Goal: Complete application form

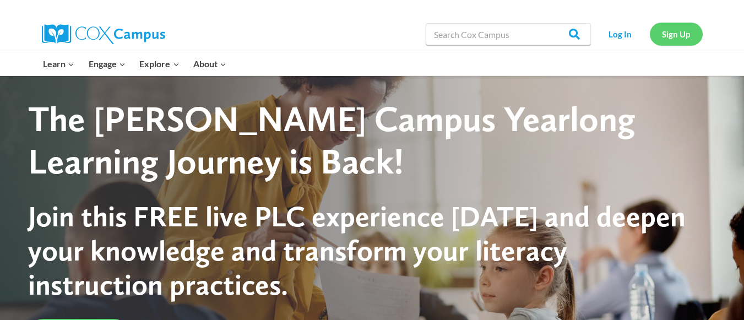
click at [662, 29] on link "Sign Up" at bounding box center [676, 34] width 53 height 23
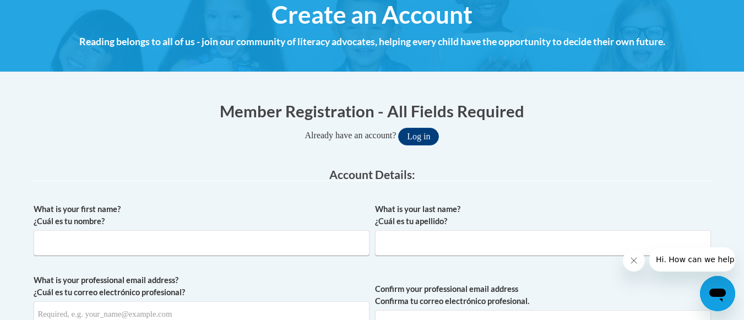
scroll to position [138, 0]
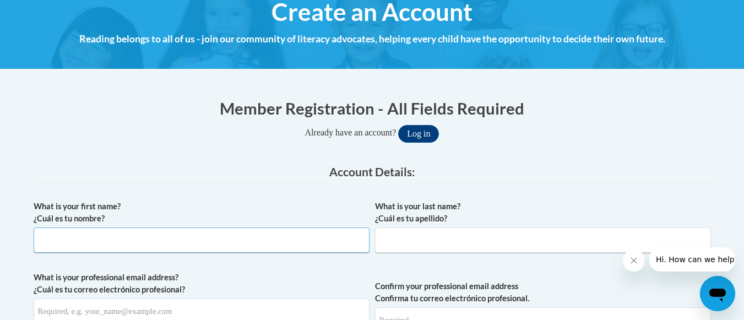
click at [88, 240] on input "What is your first name? ¿Cuál es tu nombre?" at bounding box center [202, 239] width 336 height 25
type input "Miracle"
click at [391, 244] on input "What is your last name? ¿Cuál es tu apellido?" at bounding box center [543, 239] width 336 height 25
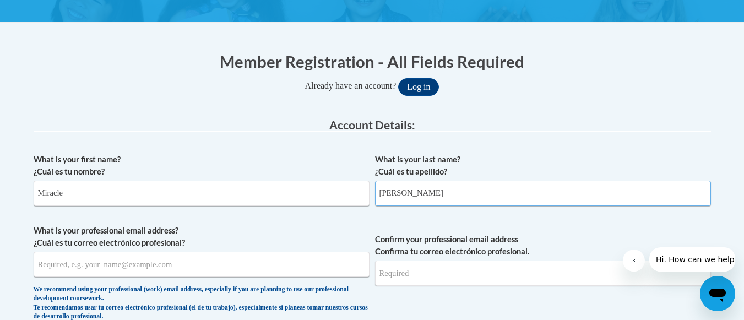
scroll to position [255, 0]
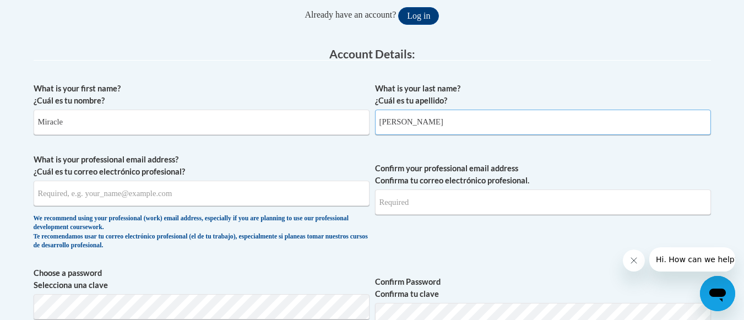
type input "Howard"
click at [177, 197] on input "What is your professional email address? ¿Cuál es tu correo electrónico profesi…" at bounding box center [202, 193] width 336 height 25
click at [295, 194] on input "miraclendh@gmail.com" at bounding box center [202, 193] width 336 height 25
type input "m"
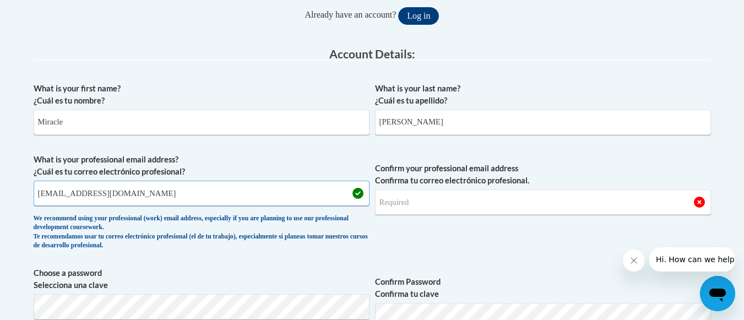
type input "mhoward5@tiger.brenau.edu"
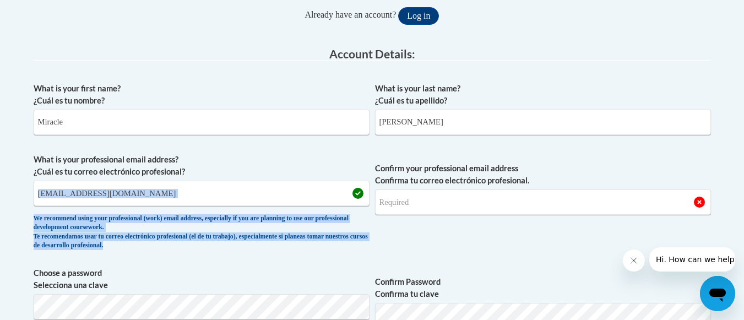
drag, startPoint x: 350, startPoint y: 178, endPoint x: 430, endPoint y: 188, distance: 80.4
click at [430, 188] on span "What is your professional email address? ¿Cuál es tu correo electrónico profesi…" at bounding box center [372, 205] width 677 height 102
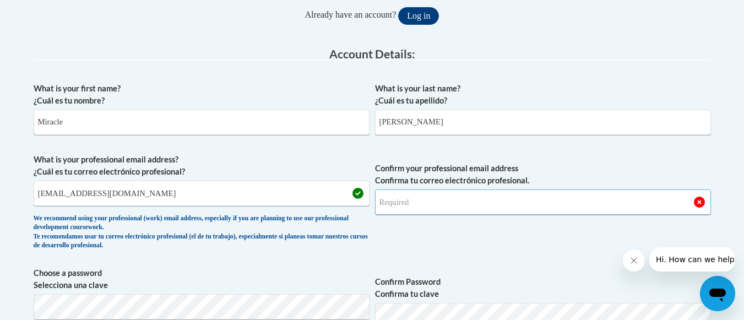
click at [430, 204] on input "Confirm your professional email address Confirma tu correo electrónico profesio…" at bounding box center [543, 201] width 336 height 25
type input "mhoward5@tiger.brenau.edu"
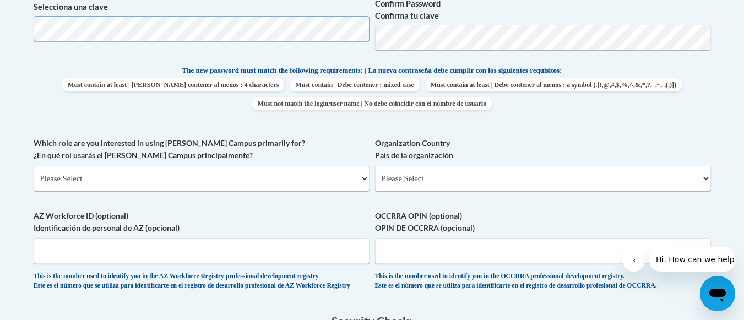
scroll to position [538, 0]
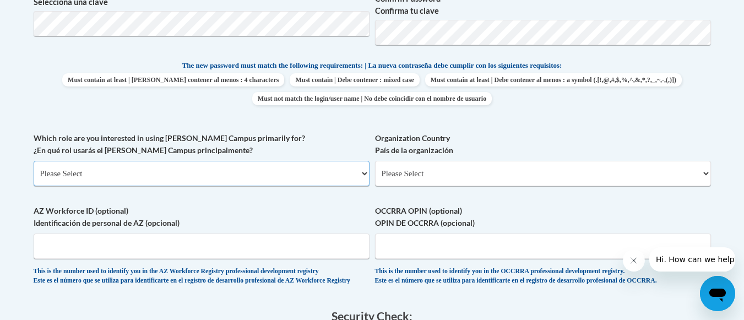
click at [161, 172] on select "Please Select College/University | Colegio/Universidad Community/Nonprofit Part…" at bounding box center [202, 173] width 336 height 25
select select "5a18ea06-2b54-4451-96f2-d152daf9eac5"
click at [34, 161] on select "Please Select College/University | Colegio/Universidad Community/Nonprofit Part…" at bounding box center [202, 173] width 336 height 25
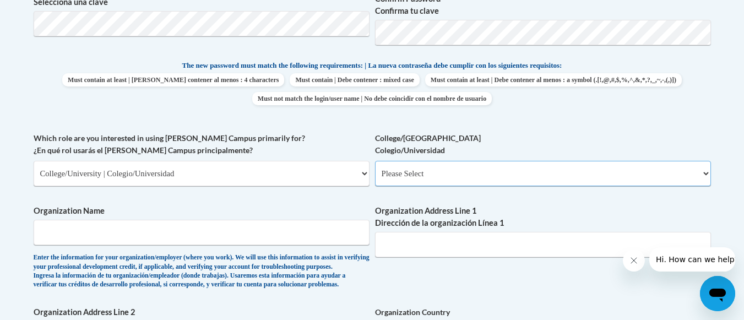
click at [395, 180] on select "Please Select College/University Staff | Empleado universitario College/Univers…" at bounding box center [543, 173] width 336 height 25
select select "99b32b07-cffc-426c-8bf6-0cd77760d84b"
click at [375, 161] on select "Please Select College/University Staff | Empleado universitario College/Univers…" at bounding box center [543, 173] width 336 height 25
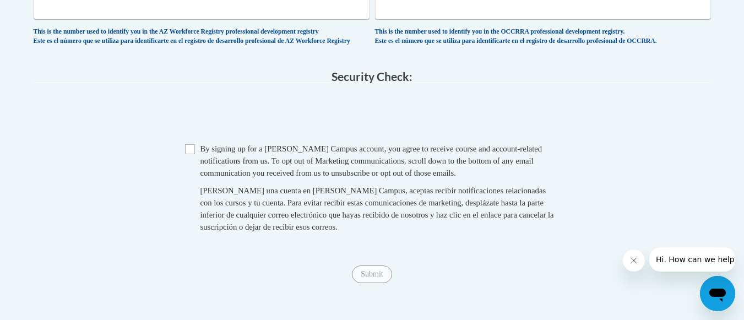
scroll to position [1000, 0]
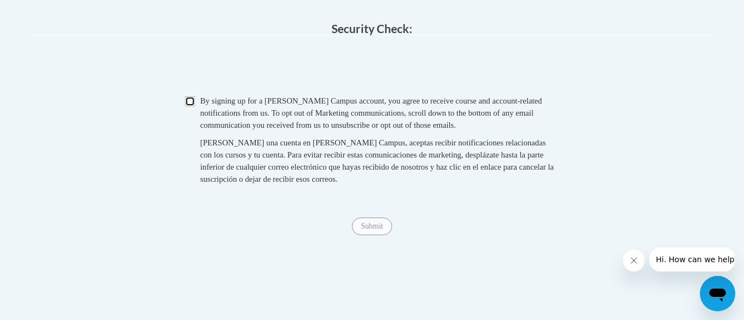
click at [190, 106] on input "Checkbox" at bounding box center [190, 101] width 10 height 10
checkbox input "true"
click at [361, 235] on input "Submit" at bounding box center [372, 226] width 40 height 18
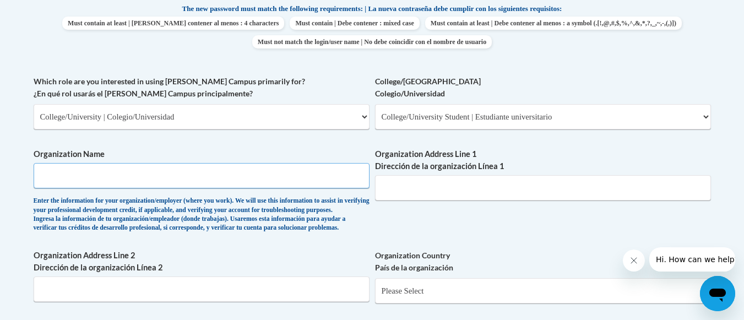
scroll to position [561, 0]
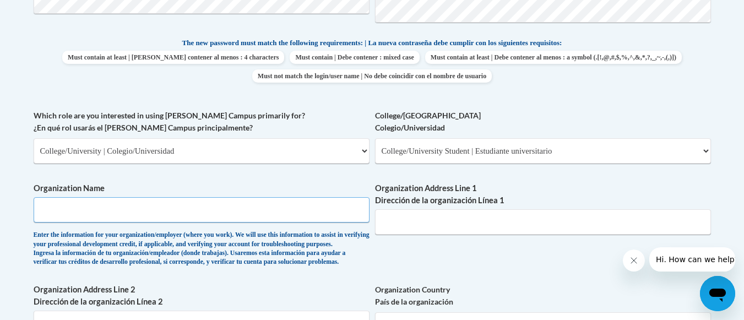
click at [166, 215] on input "Organization Name" at bounding box center [202, 209] width 336 height 25
click at [225, 214] on input "Organization Name" at bounding box center [202, 209] width 336 height 25
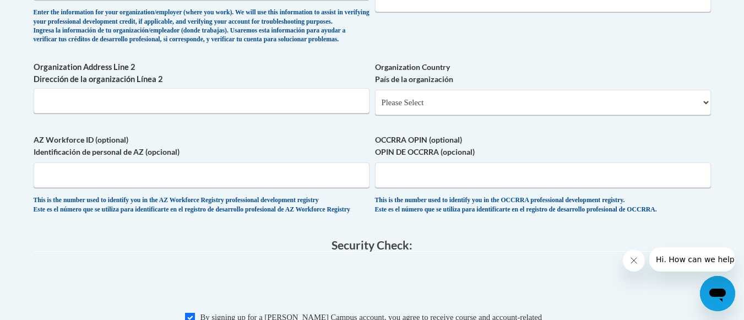
scroll to position [1063, 0]
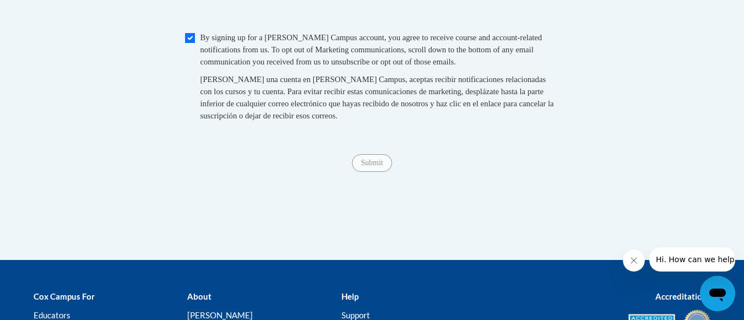
type input "Brenau University"
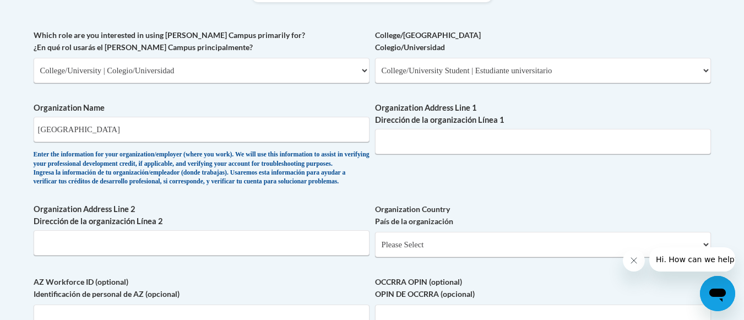
scroll to position [639, 0]
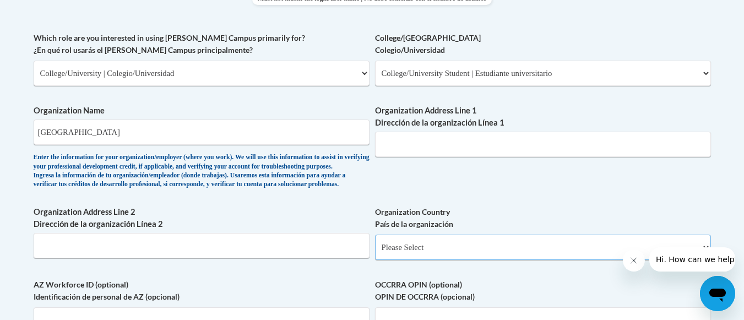
click at [415, 260] on select "Please Select United States | Estados Unidos Outside of the United States | Fue…" at bounding box center [543, 247] width 336 height 25
select select "ad49bcad-a171-4b2e-b99c-48b446064914"
click at [375, 252] on select "Please Select United States | Estados Unidos Outside of the United States | Fue…" at bounding box center [543, 247] width 336 height 25
select select
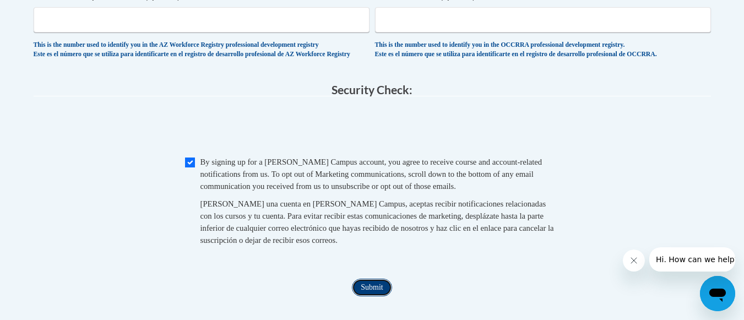
click at [369, 296] on input "Submit" at bounding box center [372, 288] width 40 height 18
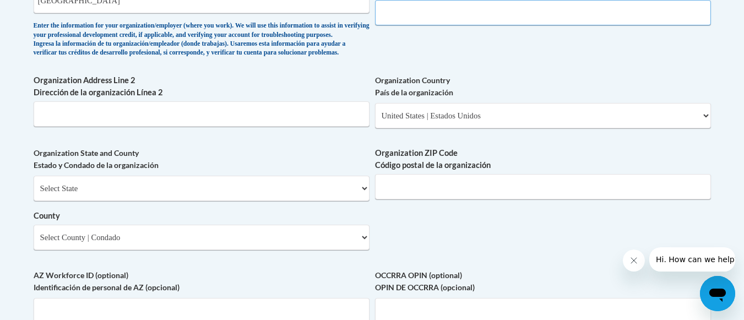
paste input "500 Washington St SE, Gainesville, GA 30501"
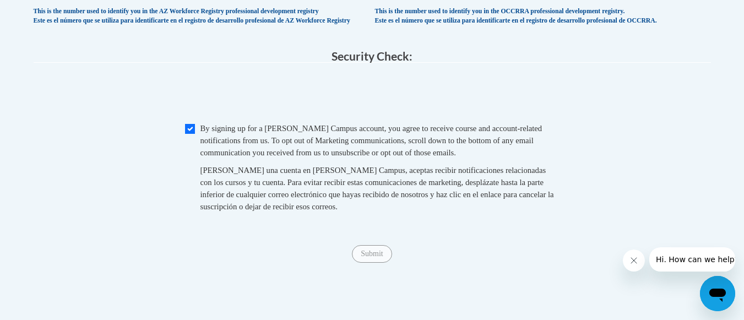
scroll to position [1103, 0]
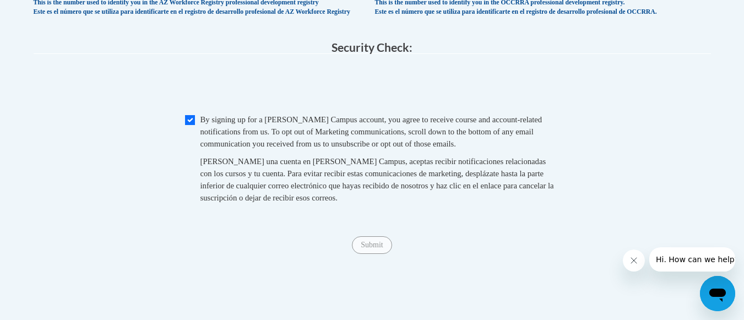
type input "500 Washington St SE, Gainesville, GA 30501"
click at [188, 125] on input "Checkbox" at bounding box center [190, 120] width 10 height 10
checkbox input "true"
click at [368, 254] on input "Submit" at bounding box center [372, 245] width 40 height 18
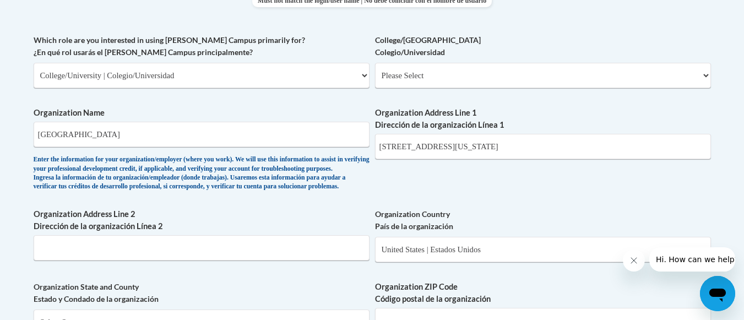
scroll to position [640, 0]
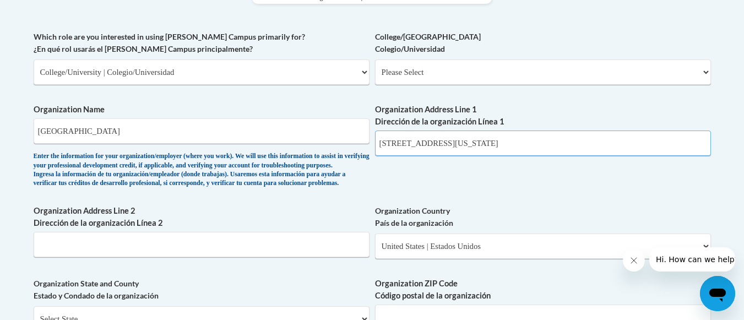
click at [566, 141] on input "500 Washington St SE, Gainesville, GA 30501" at bounding box center [543, 142] width 336 height 25
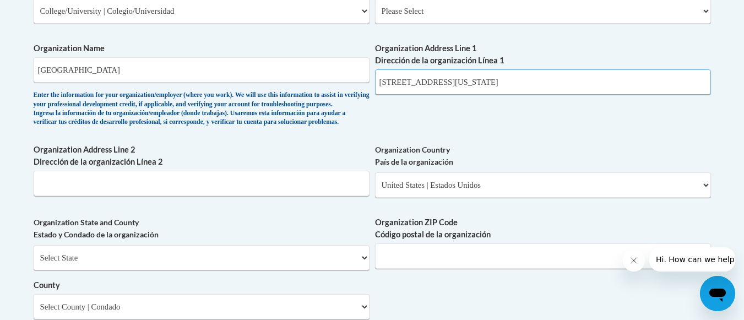
scroll to position [706, 0]
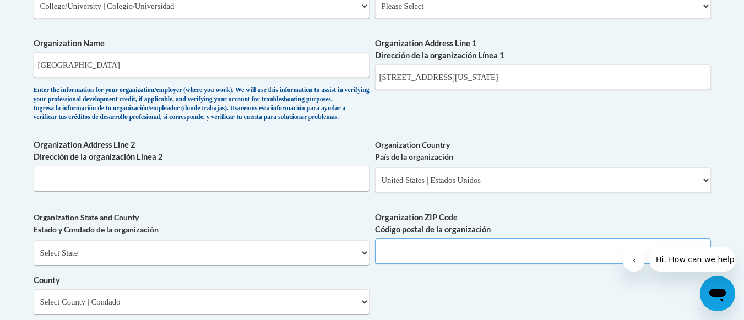
click at [498, 264] on input "Organization ZIP Code Código postal de la organización" at bounding box center [543, 250] width 336 height 25
type input "30501"
click at [549, 81] on input "500 Washington St SE, Gainesville, GA 30501" at bounding box center [543, 76] width 336 height 25
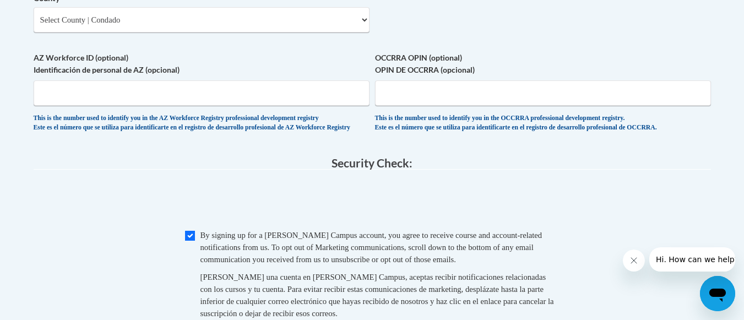
scroll to position [994, 0]
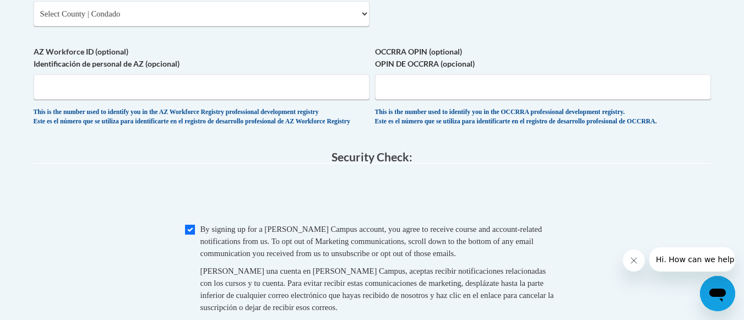
type input "500 Washington St SE, Gainesville, GA"
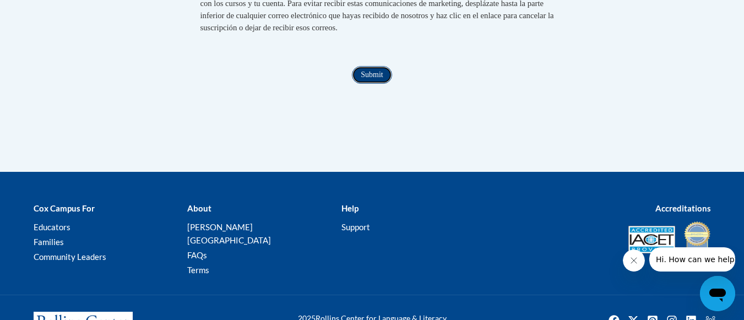
click at [366, 84] on input "Submit" at bounding box center [372, 75] width 40 height 18
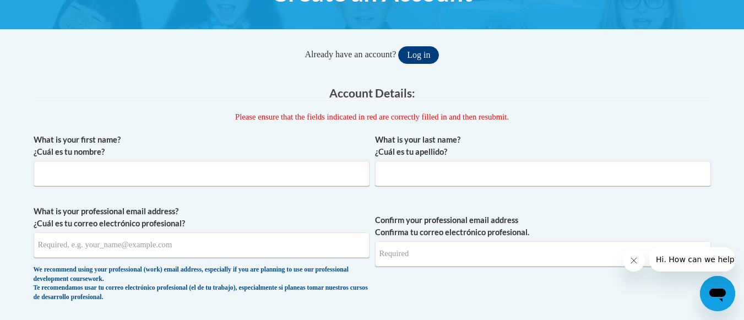
scroll to position [155, 0]
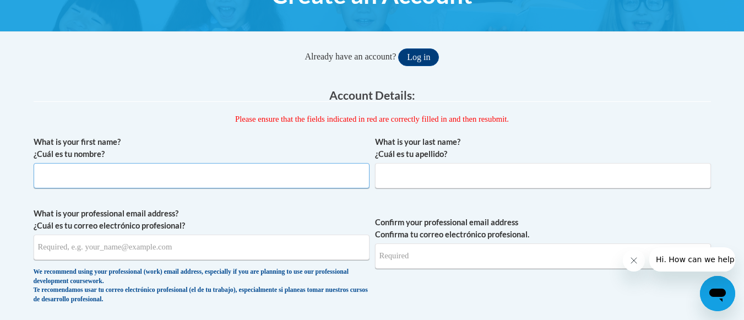
click at [299, 179] on input "What is your first name? ¿Cuál es tu nombre?" at bounding box center [202, 175] width 336 height 25
type input "m"
type input "Miracle"
click at [410, 176] on input "What is your last name? ¿Cuál es tu apellido?" at bounding box center [543, 175] width 336 height 25
type input "Howard"
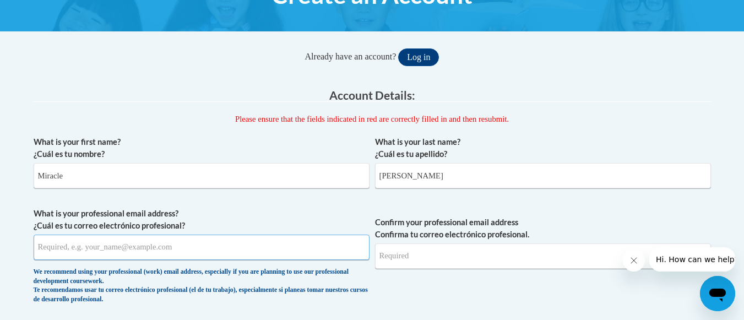
click at [216, 248] on input "What is your professional email address? ¿Cuál es tu correo electrónico profesi…" at bounding box center [202, 247] width 336 height 25
type input "mhoward5@tiger.brenau.edu"
click at [384, 253] on input "Confirm your professional email address Confirma tu correo electrónico profesio…" at bounding box center [543, 255] width 336 height 25
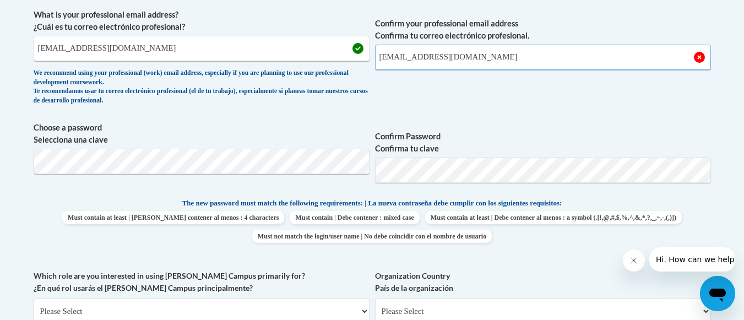
scroll to position [358, 0]
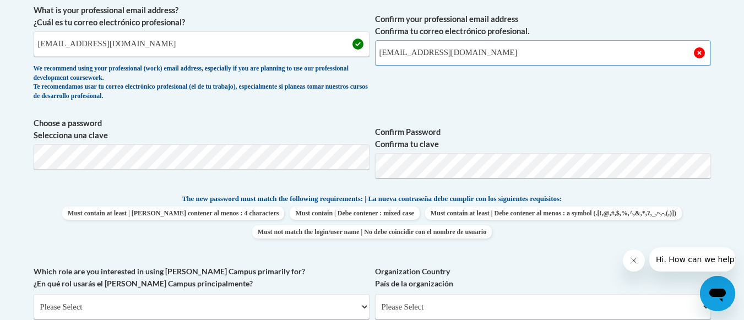
type input "mhoward5@tiger.brenau.edu"
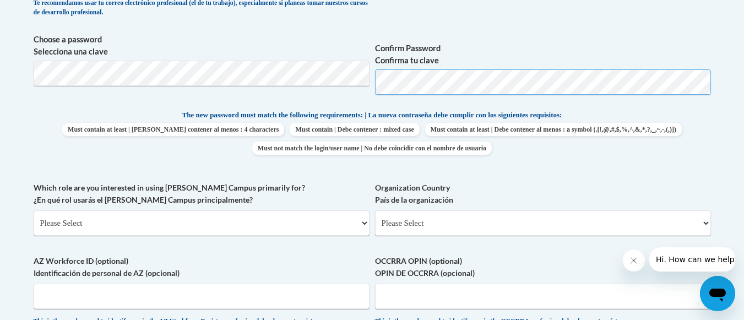
scroll to position [444, 0]
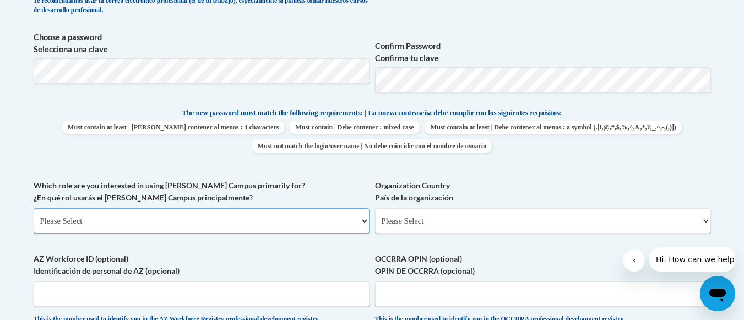
click at [320, 219] on select "Please Select College/University | Colegio/Universidad Community/Nonprofit Part…" at bounding box center [202, 220] width 336 height 25
click at [296, 216] on select "Please Select College/University | Colegio/Universidad Community/Nonprofit Part…" at bounding box center [202, 220] width 336 height 25
select select "5a18ea06-2b54-4451-96f2-d152daf9eac5"
click at [34, 208] on select "Please Select College/University | Colegio/Universidad Community/Nonprofit Part…" at bounding box center [202, 220] width 336 height 25
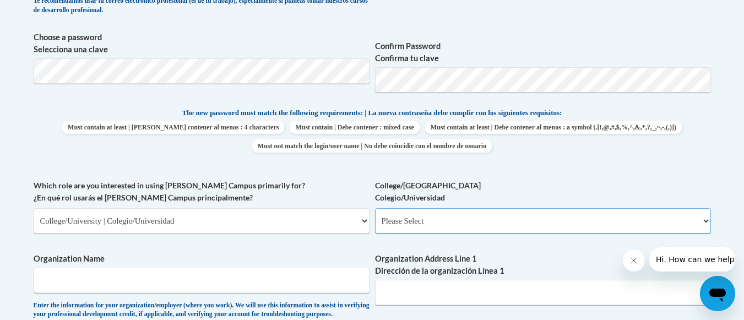
click at [401, 223] on select "Please Select College/University Staff | Empleado universitario College/Univers…" at bounding box center [543, 220] width 336 height 25
select select "99b32b07-cffc-426c-8bf6-0cd77760d84b"
click at [375, 208] on select "Please Select College/University Staff | Empleado universitario College/Univers…" at bounding box center [543, 220] width 336 height 25
click at [253, 280] on input "Organization Name" at bounding box center [202, 280] width 336 height 25
type input "Brenau University"
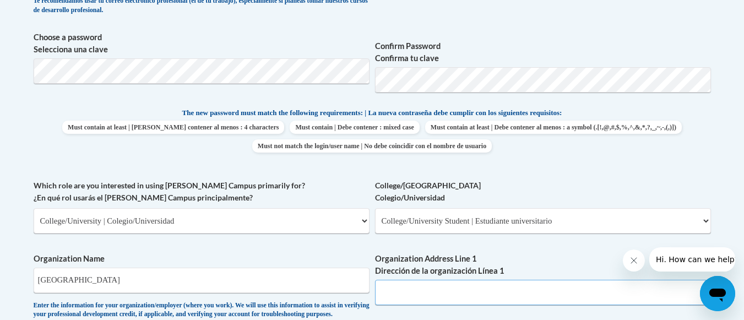
click at [427, 293] on input "Organization Address Line 1 Dirección de la organización Línea 1" at bounding box center [543, 292] width 336 height 25
paste input "500 Washington St SE, Gainesville, GA 30501"
drag, startPoint x: 458, startPoint y: 296, endPoint x: 541, endPoint y: 294, distance: 83.2
click at [541, 294] on input "500 Washington St SE, Gainesville, GA 30501" at bounding box center [543, 292] width 336 height 25
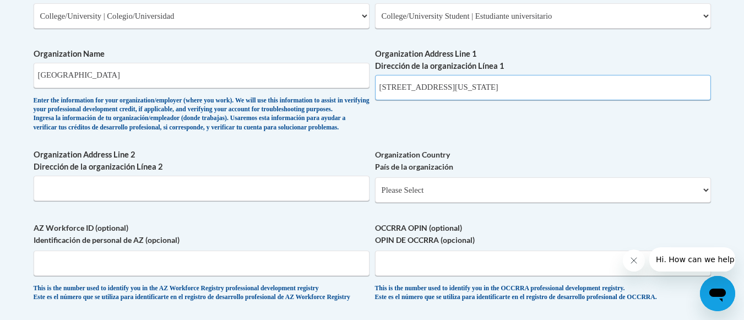
scroll to position [656, 0]
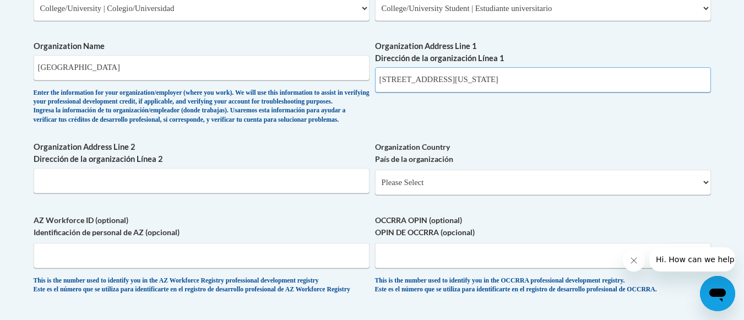
type input "500 Washington St SE"
click at [156, 188] on input "Organization Address Line 2 Dirección de la organización Línea 2" at bounding box center [202, 180] width 336 height 25
paste input "500 Washington St SE, Gainesville, GA 30501"
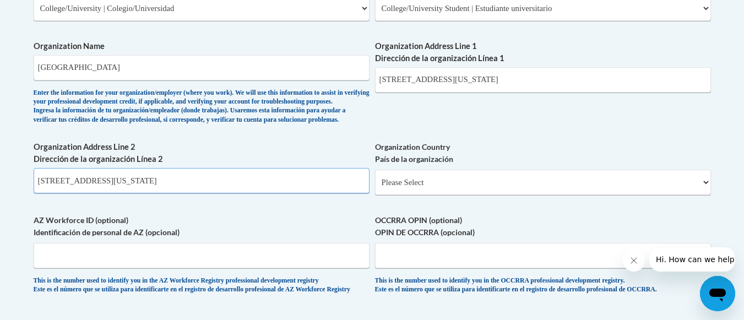
click at [121, 193] on input "500 Washington St SE, Gainesville, GA 30501" at bounding box center [202, 180] width 336 height 25
type input "Gainesville, GA 30501"
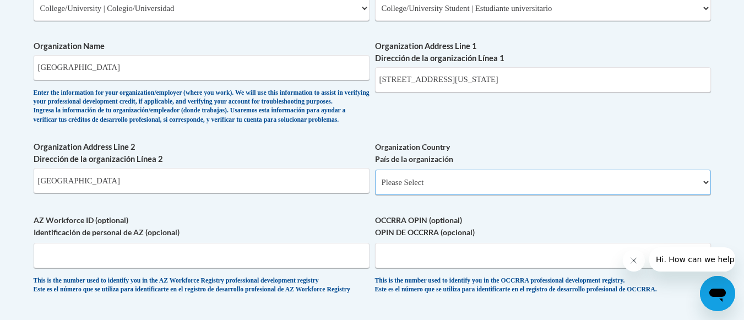
click at [414, 195] on select "Please Select United States | Estados Unidos Outside of the United States | Fue…" at bounding box center [543, 182] width 336 height 25
select select "ad49bcad-a171-4b2e-b99c-48b446064914"
click at [375, 188] on select "Please Select United States | Estados Unidos Outside of the United States | Fue…" at bounding box center [543, 182] width 336 height 25
select select
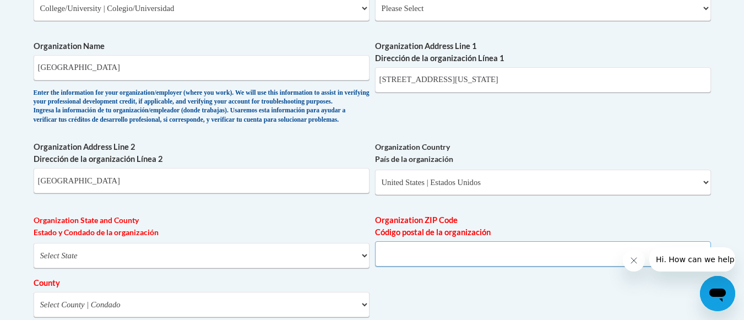
click at [399, 266] on input "Organization ZIP Code Código postal de la organización" at bounding box center [543, 253] width 336 height 25
type input "30501"
click at [170, 193] on input "Gainesville, GA 30501" at bounding box center [202, 180] width 336 height 25
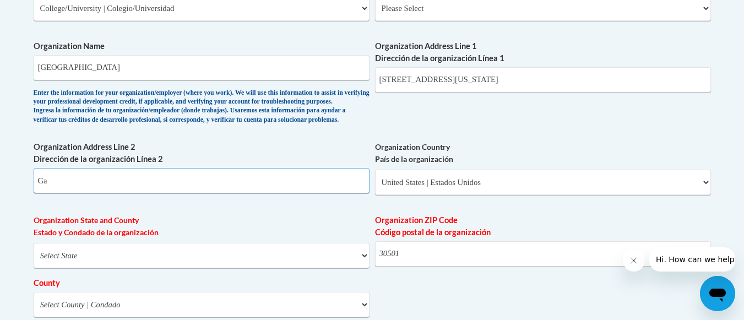
type input "G"
click at [66, 268] on select "Select State Alabama Alaska Arizona Arkansas California Colorado Connecticut De…" at bounding box center [202, 255] width 336 height 25
select select "Georgia"
click at [34, 260] on select "Select State Alabama Alaska Arizona Arkansas California Colorado Connecticut De…" at bounding box center [202, 255] width 336 height 25
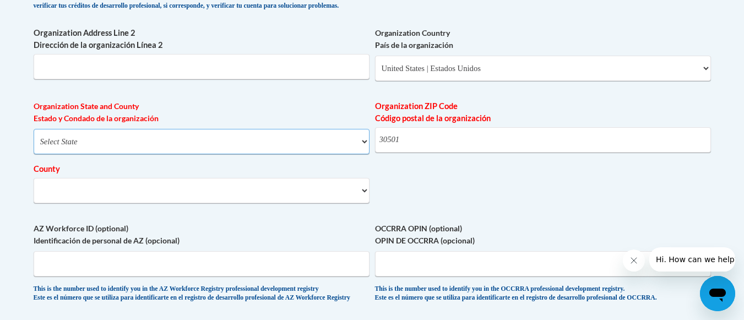
scroll to position [773, 0]
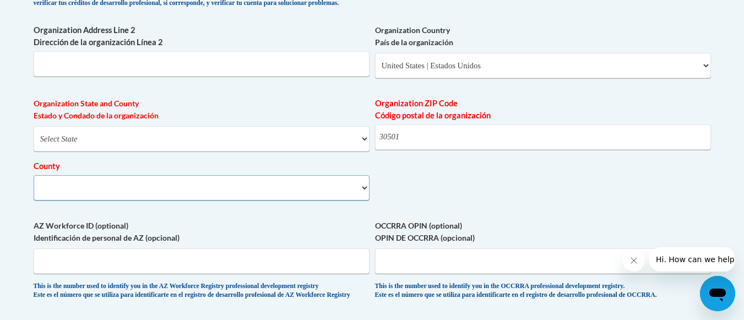
click at [365, 200] on select "County" at bounding box center [202, 187] width 336 height 25
click at [363, 200] on select "County" at bounding box center [202, 187] width 336 height 25
click at [329, 200] on select "County" at bounding box center [202, 187] width 336 height 25
click at [367, 200] on select "Select County Appling Atkinson Bacon Baker Baldwin Banks Barrow Bartow Ben Hill…" at bounding box center [202, 187] width 336 height 25
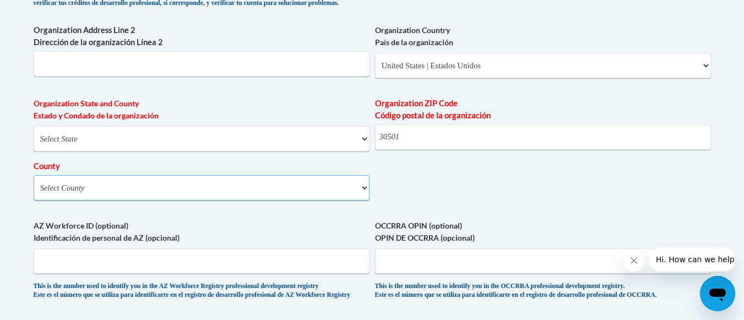
select select "Hall"
click at [34, 193] on select "Select County Appling Atkinson Bacon Baker Baldwin Banks Barrow Bartow Ben Hill…" at bounding box center [202, 187] width 336 height 25
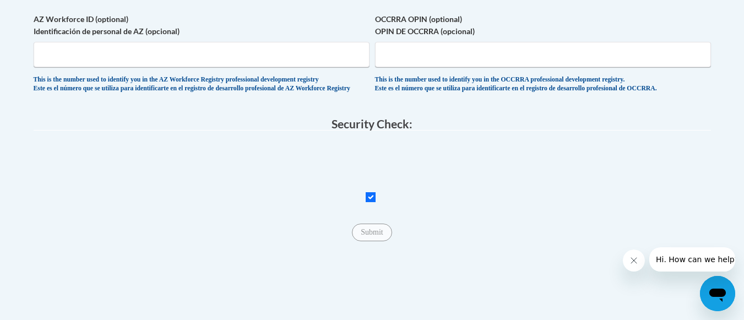
scroll to position [982, 0]
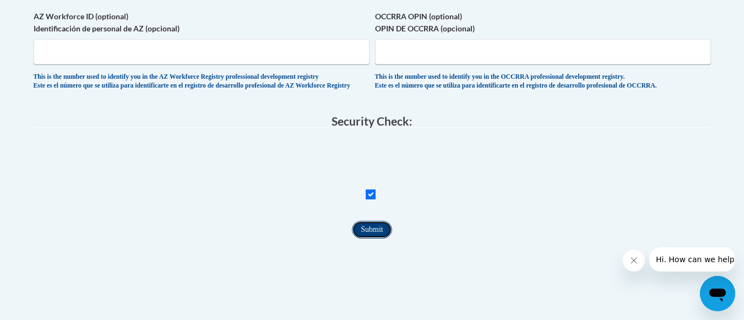
click at [367, 238] on input "Submit" at bounding box center [372, 230] width 40 height 18
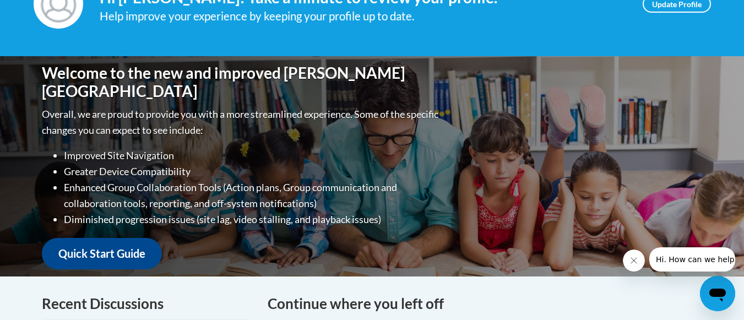
scroll to position [237, 0]
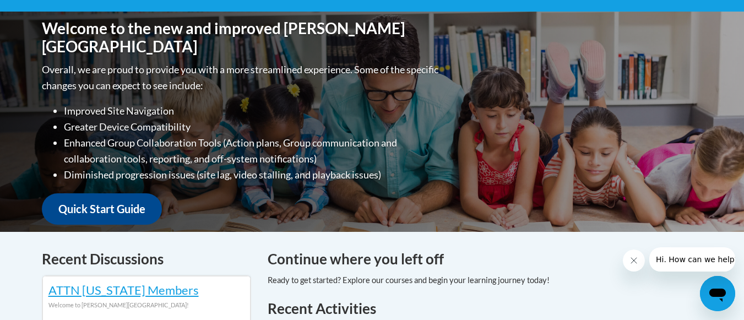
drag, startPoint x: 751, startPoint y: 46, endPoint x: 751, endPoint y: 96, distance: 49.5
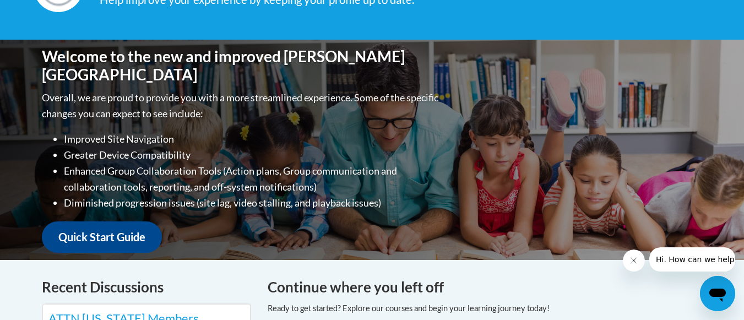
scroll to position [220, 0]
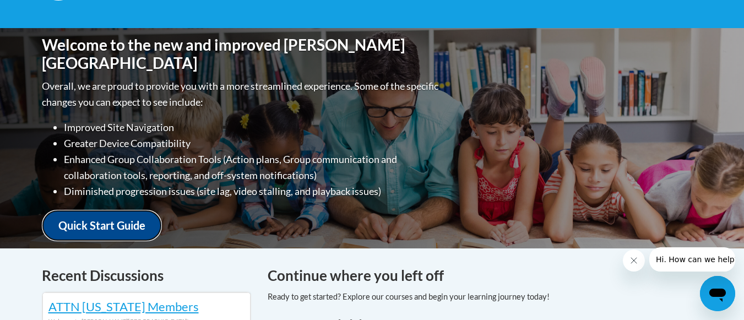
click at [109, 228] on link "Quick Start Guide" at bounding box center [102, 225] width 120 height 31
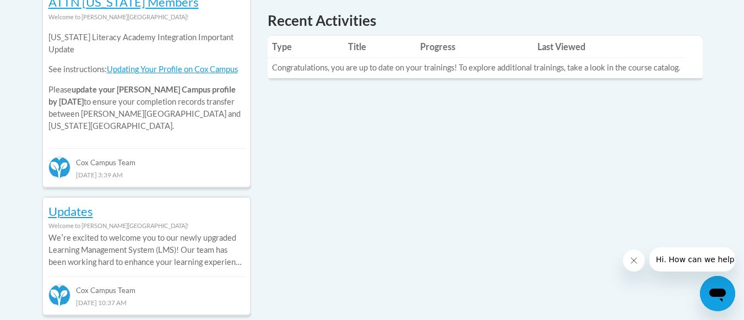
scroll to position [527, 0]
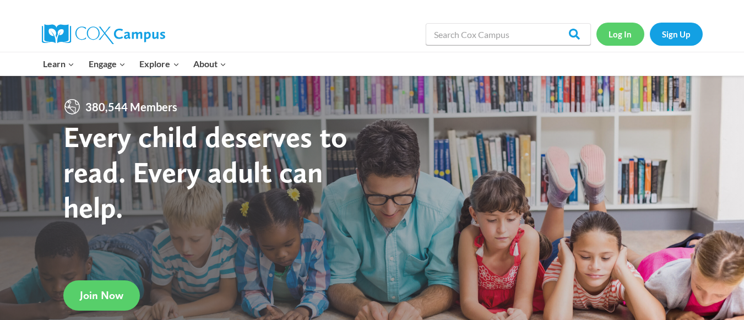
click at [612, 31] on link "Log In" at bounding box center [620, 34] width 48 height 23
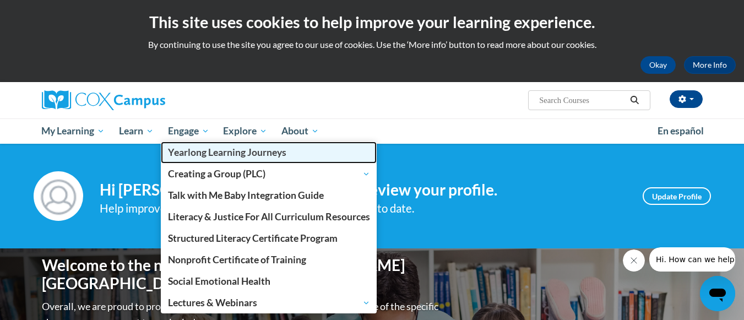
click at [198, 147] on span "Yearlong Learning Journeys" at bounding box center [227, 152] width 118 height 12
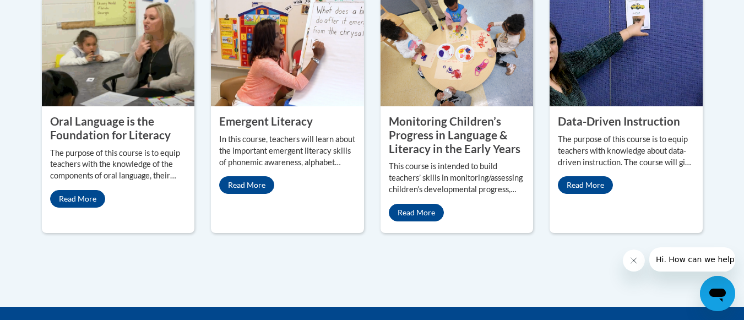
scroll to position [1052, 0]
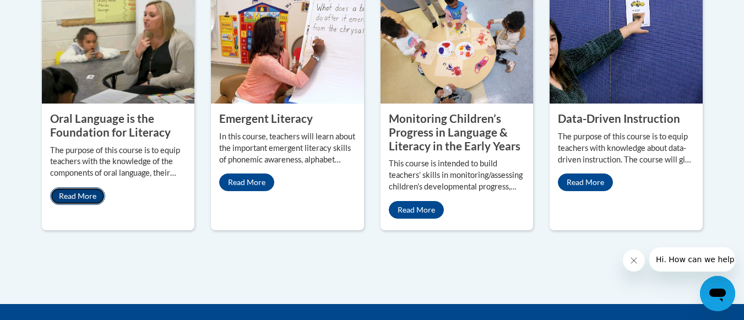
click at [91, 187] on link "Read More" at bounding box center [77, 196] width 55 height 18
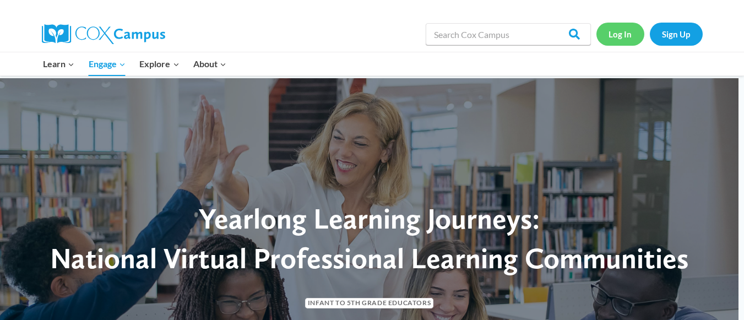
click at [614, 29] on link "Log In" at bounding box center [620, 34] width 48 height 23
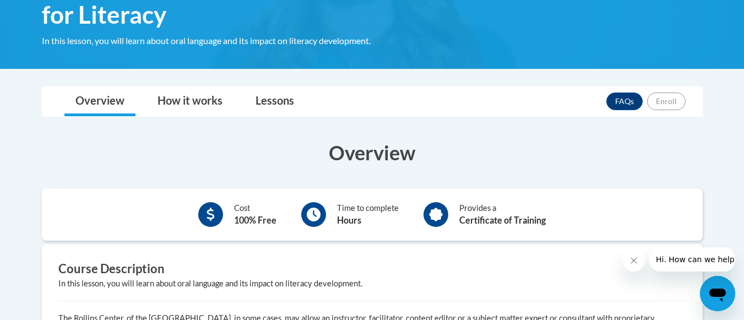
scroll to position [211, 0]
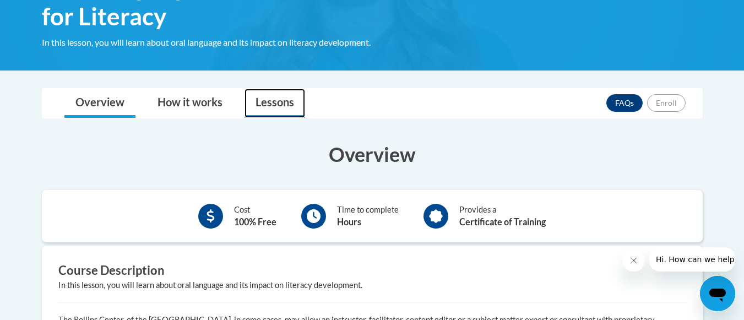
click at [288, 101] on link "Lessons" at bounding box center [274, 103] width 61 height 29
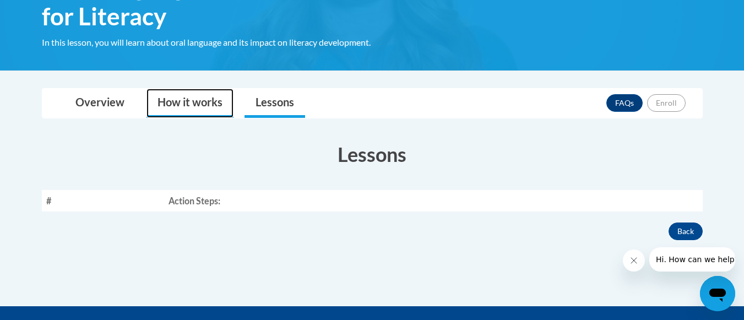
click at [181, 106] on link "How it works" at bounding box center [189, 103] width 87 height 29
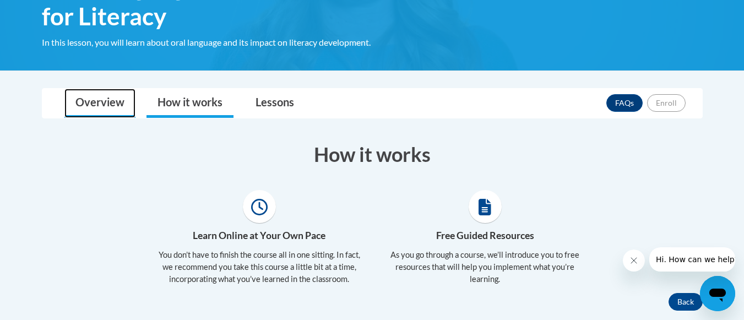
click at [127, 96] on link "Overview" at bounding box center [99, 103] width 71 height 29
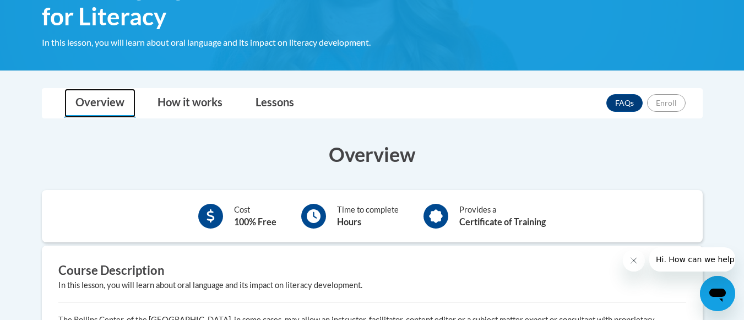
scroll to position [426, 0]
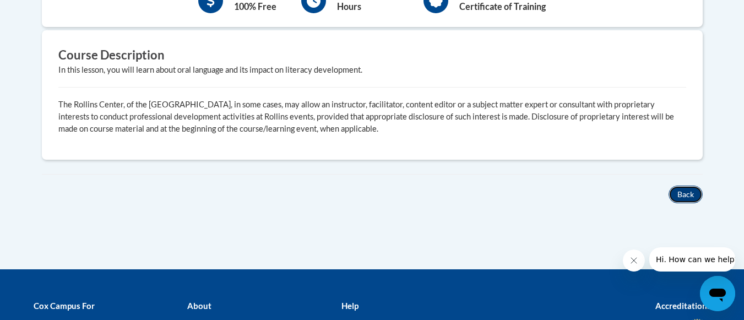
click at [690, 194] on button "Back" at bounding box center [685, 195] width 34 height 18
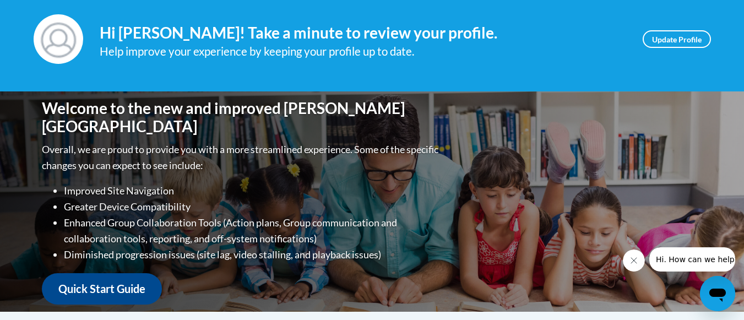
scroll to position [154, 0]
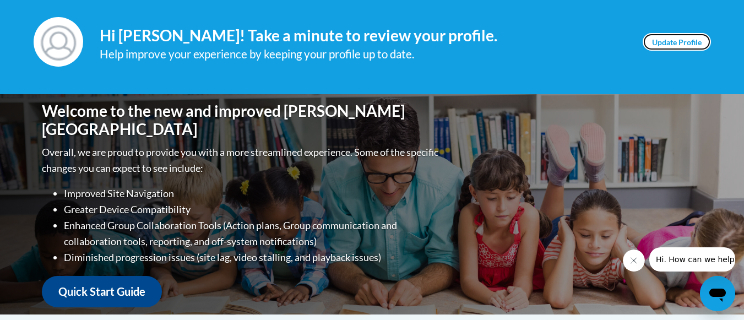
click at [665, 37] on link "Update Profile" at bounding box center [676, 42] width 68 height 18
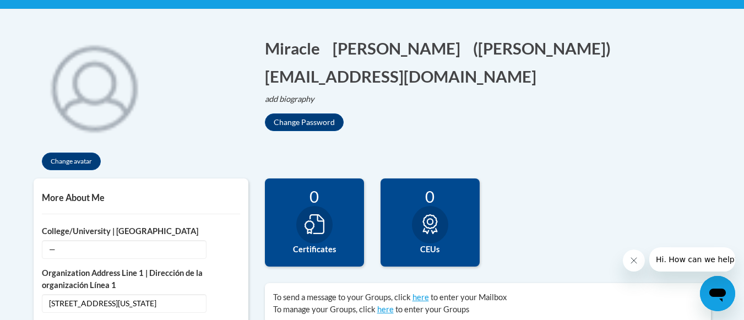
scroll to position [234, 0]
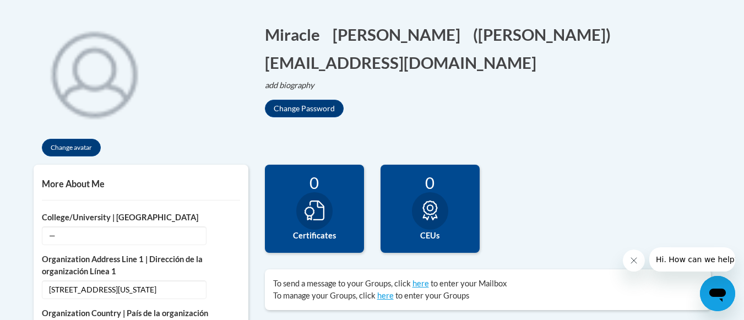
click at [428, 226] on div at bounding box center [430, 210] width 36 height 37
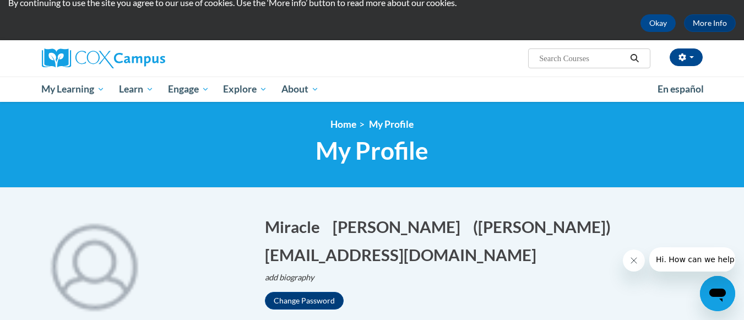
scroll to position [31, 0]
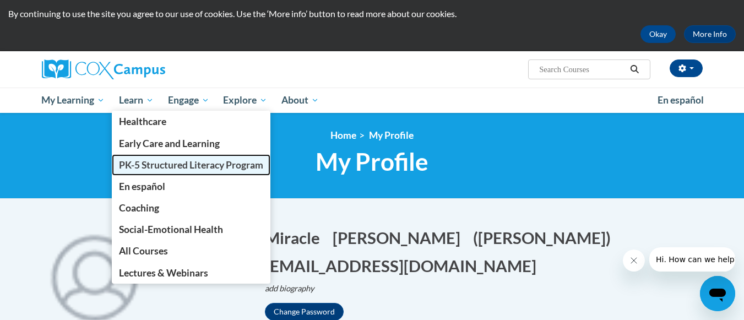
click at [165, 173] on link "PK-5 Structured Literacy Program" at bounding box center [191, 164] width 159 height 21
